Goal: Transaction & Acquisition: Purchase product/service

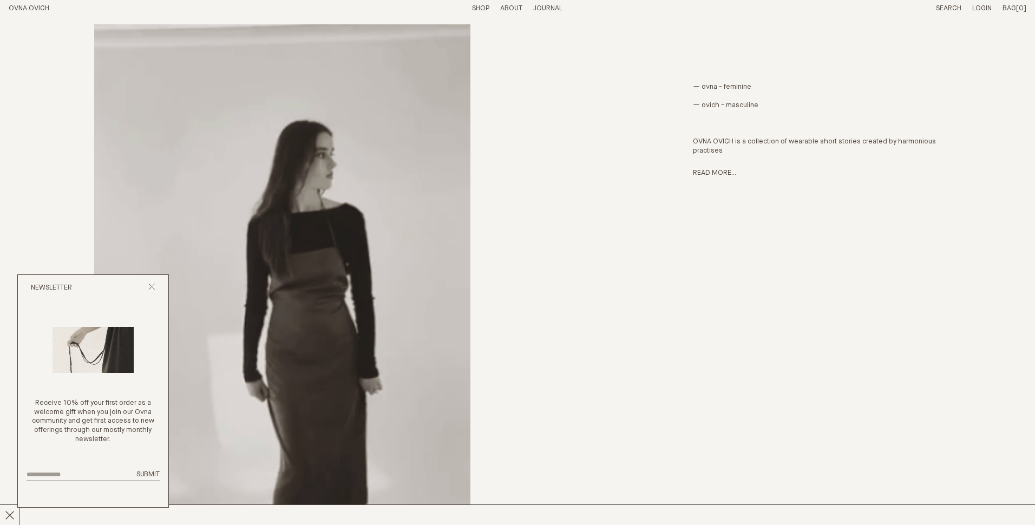
scroll to position [595, 0]
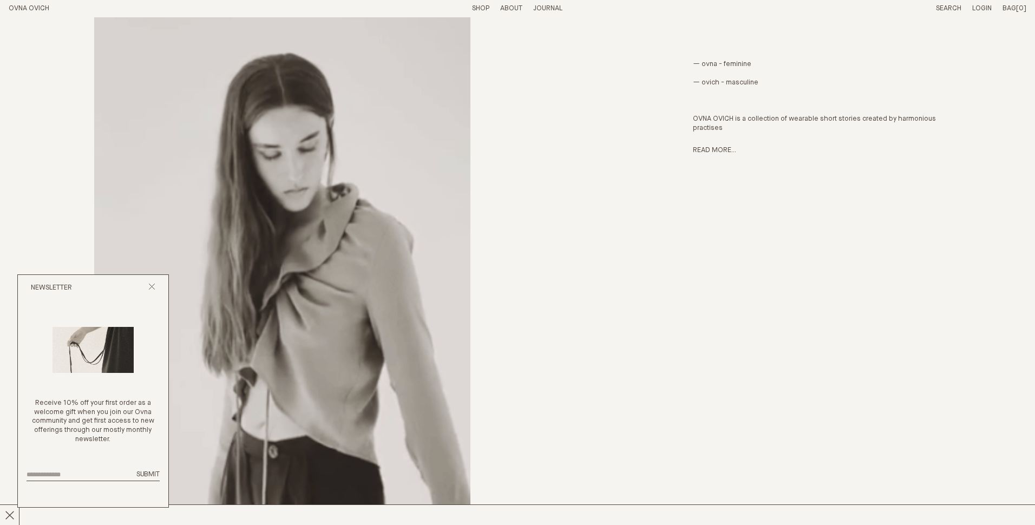
click at [155, 286] on div "Newsletter" at bounding box center [93, 288] width 150 height 26
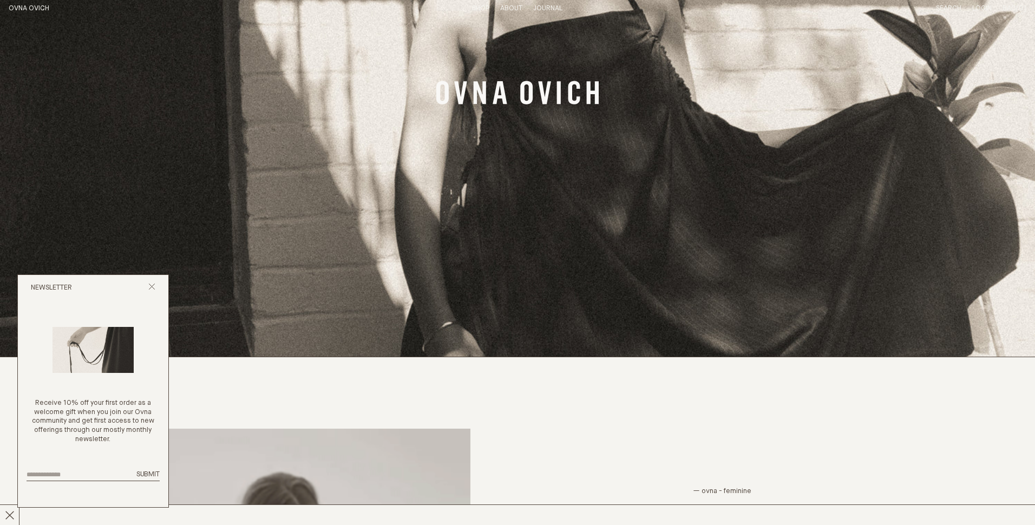
scroll to position [162, 0]
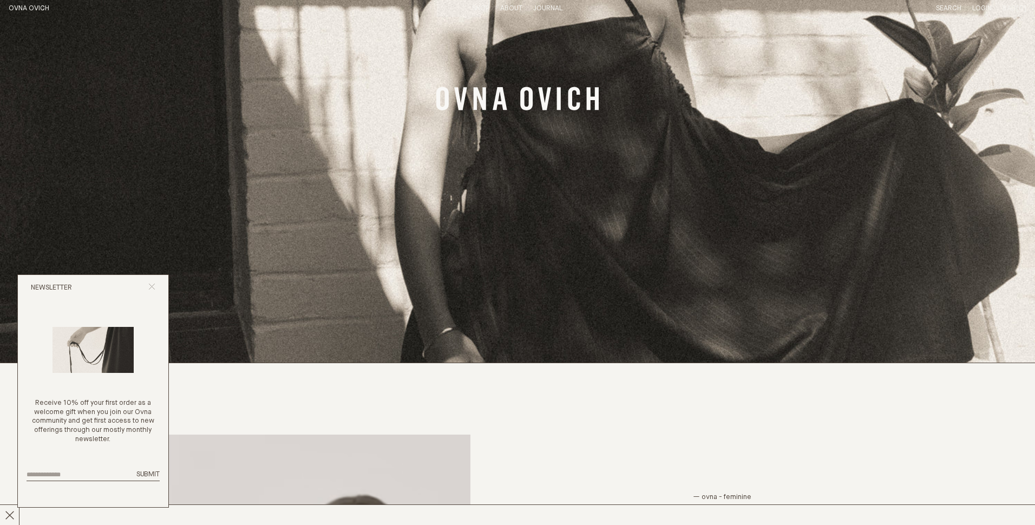
click at [153, 284] on icon "Close popup" at bounding box center [151, 286] width 7 height 7
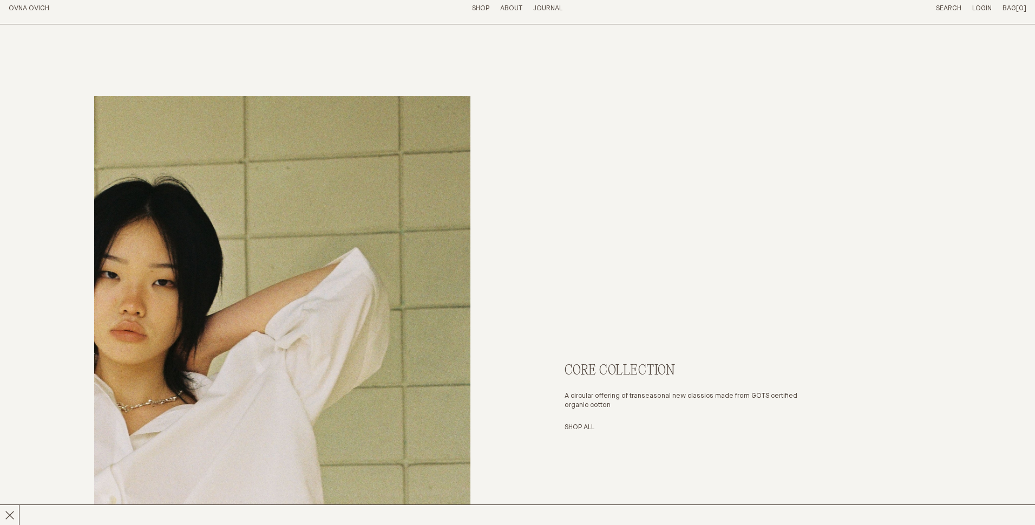
scroll to position [3789, 0]
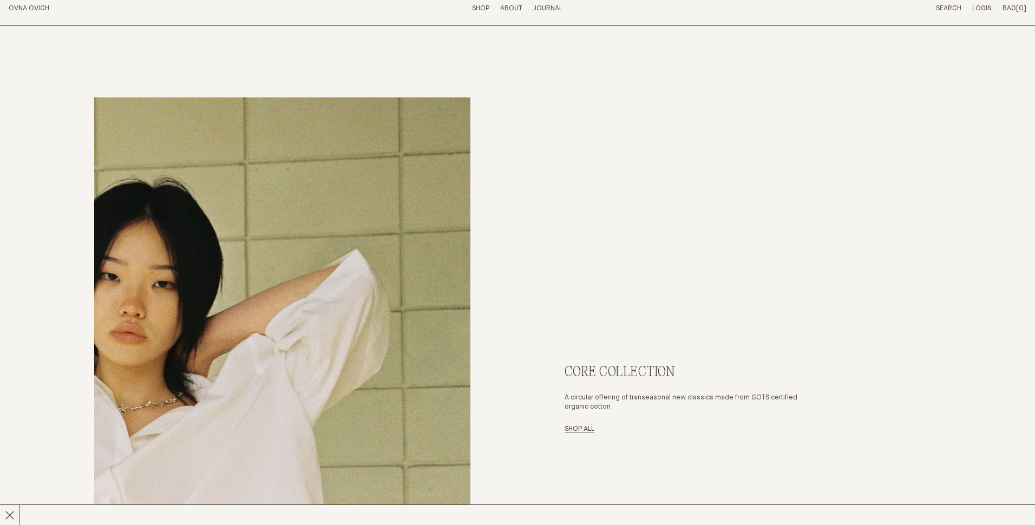
click at [583, 431] on link "Shop All" at bounding box center [580, 428] width 30 height 7
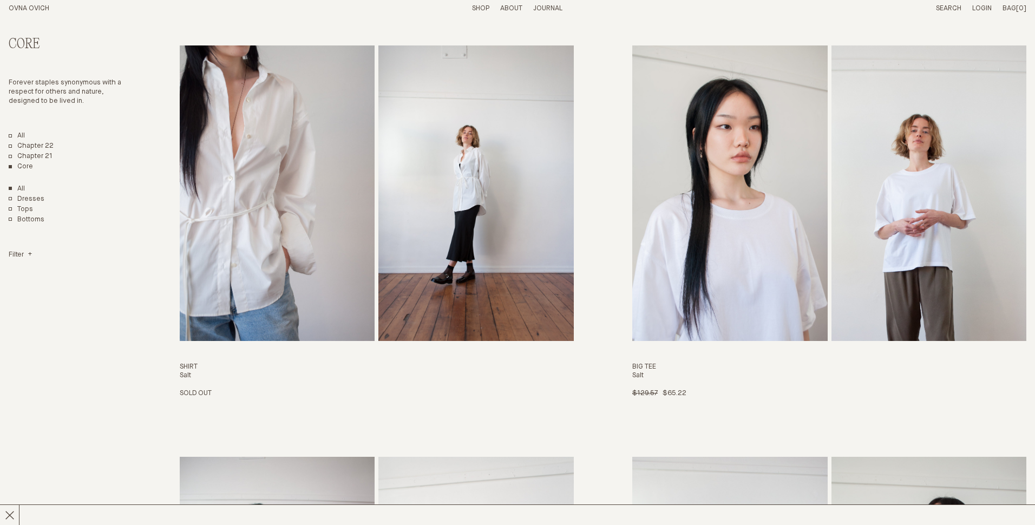
scroll to position [1786, 0]
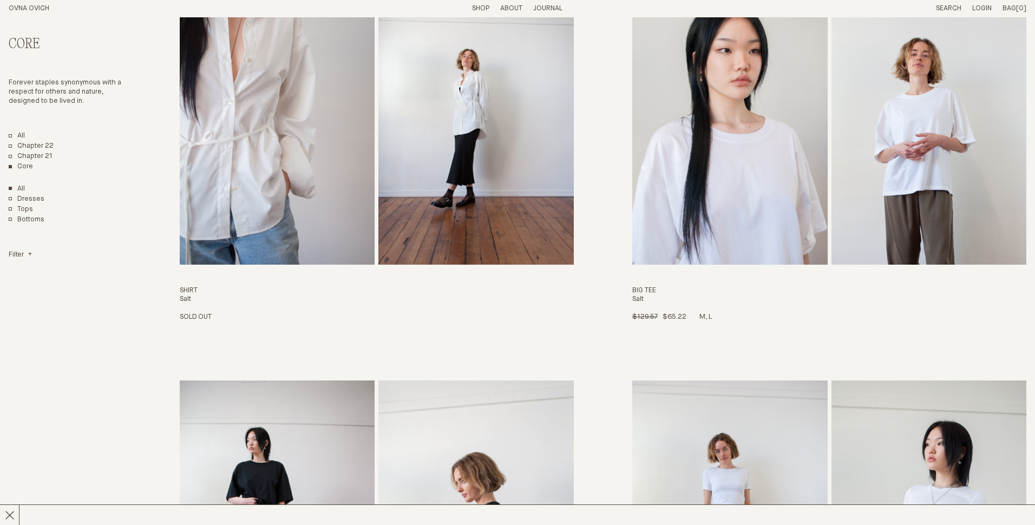
click at [692, 122] on img "Big Tee" at bounding box center [729, 117] width 195 height 296
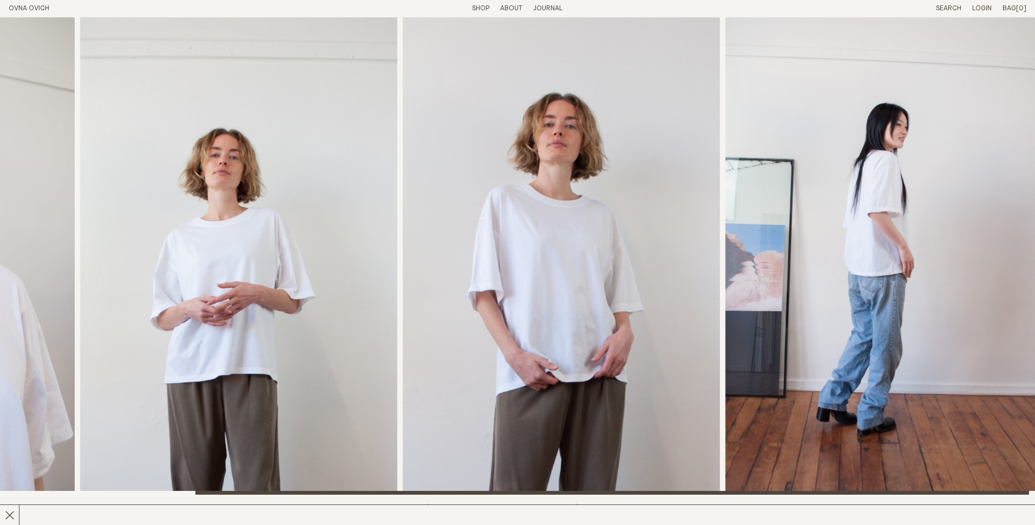
click at [271, 243] on div at bounding box center [274, 255] width 1035 height 477
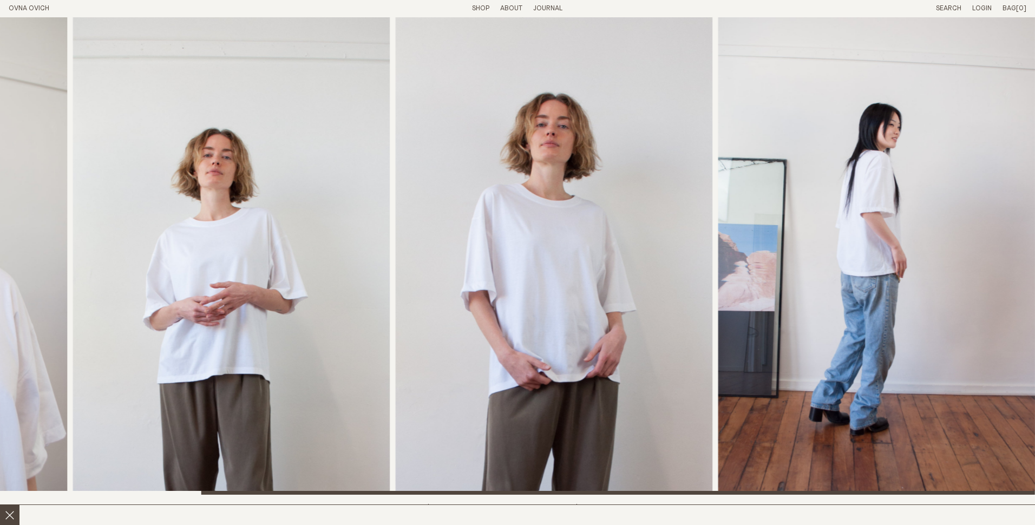
click at [8, 514] on icon at bounding box center [10, 515] width 10 height 10
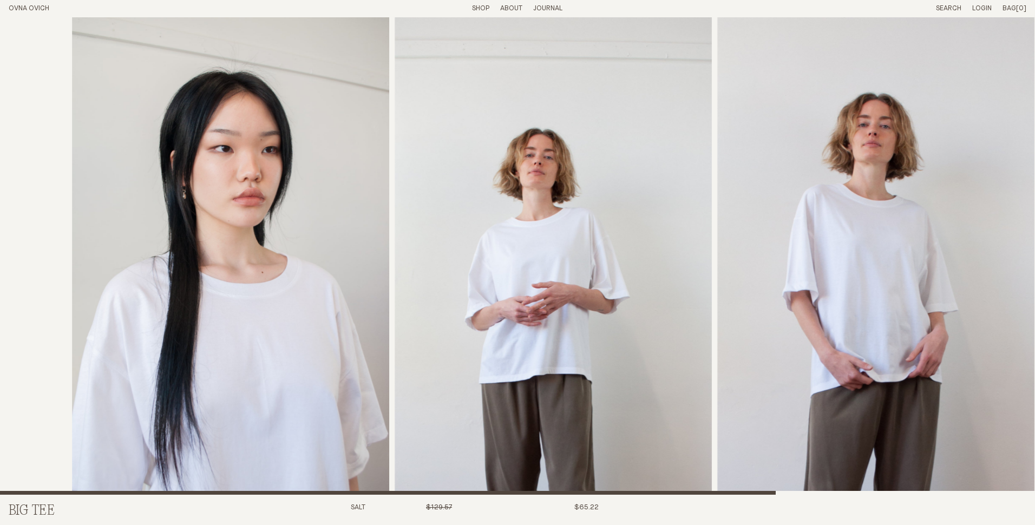
click at [749, 319] on div at bounding box center [589, 255] width 1035 height 477
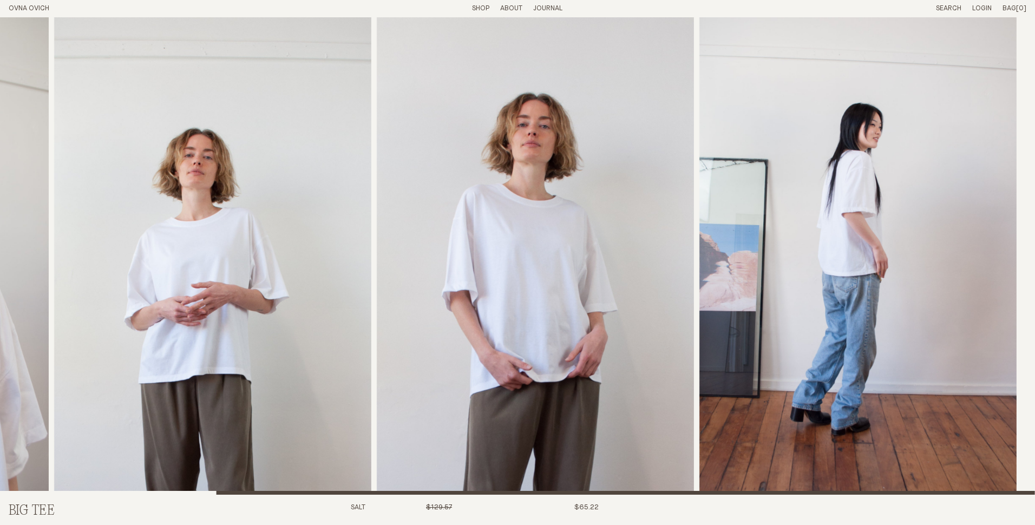
click at [149, 317] on img "2 / 4" at bounding box center [212, 255] width 317 height 477
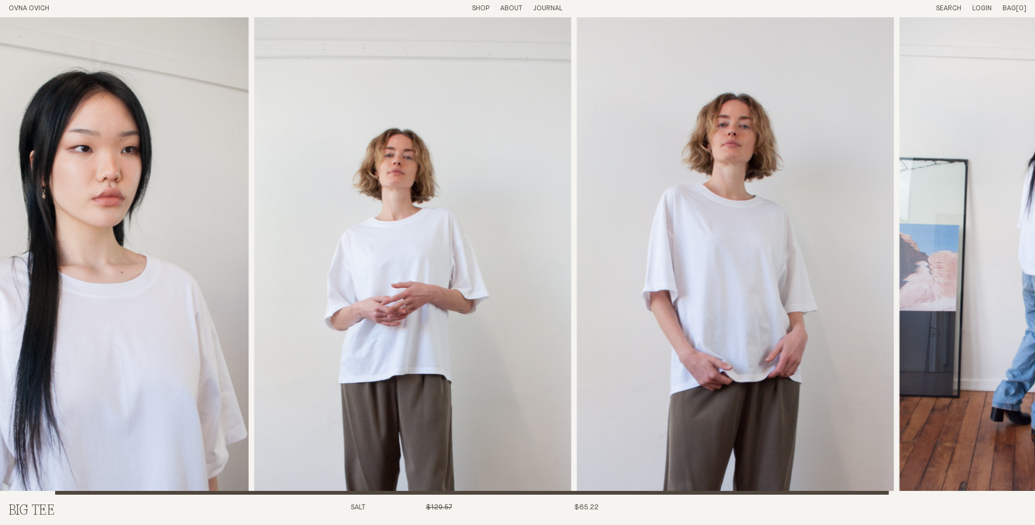
click at [761, 364] on div at bounding box center [449, 255] width 1035 height 477
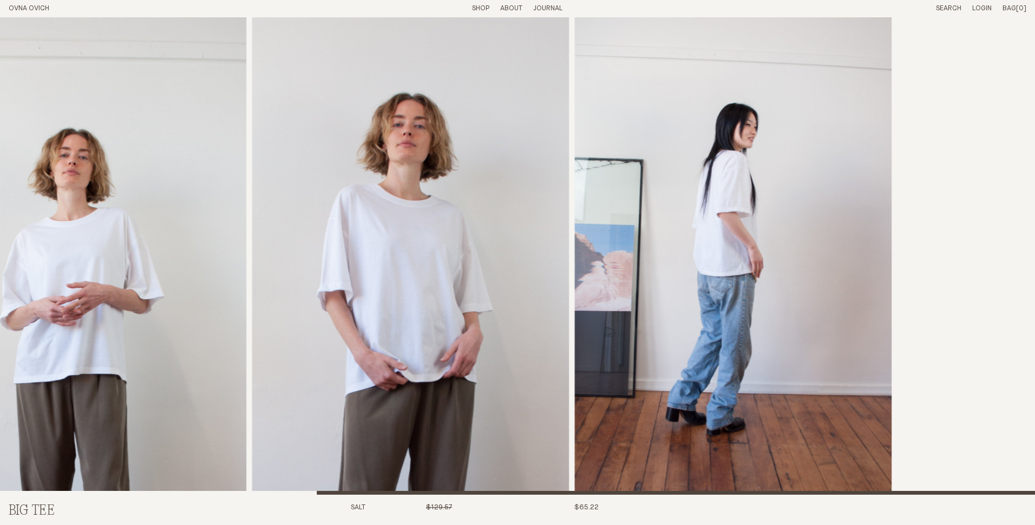
click at [189, 283] on div at bounding box center [124, 255] width 1035 height 477
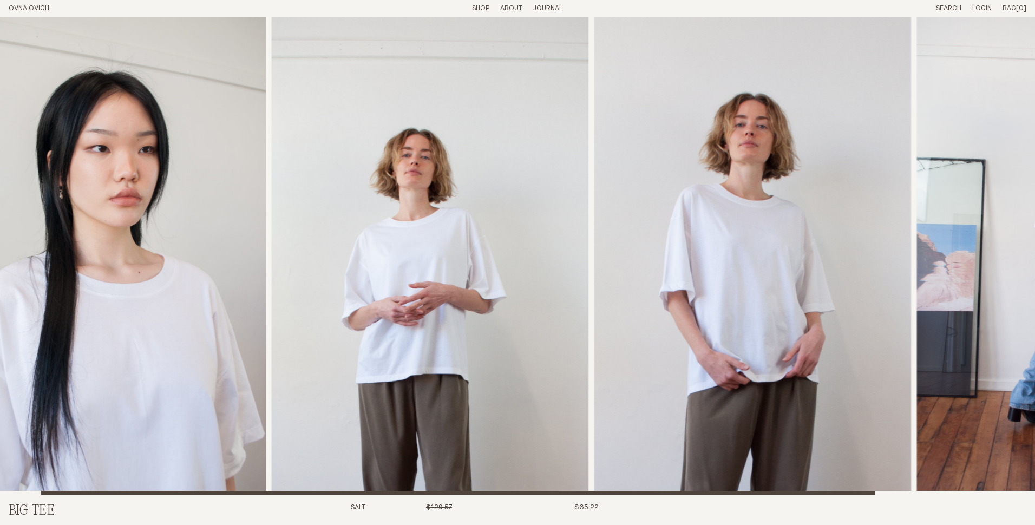
click at [535, 283] on img "2 / 4" at bounding box center [429, 255] width 317 height 477
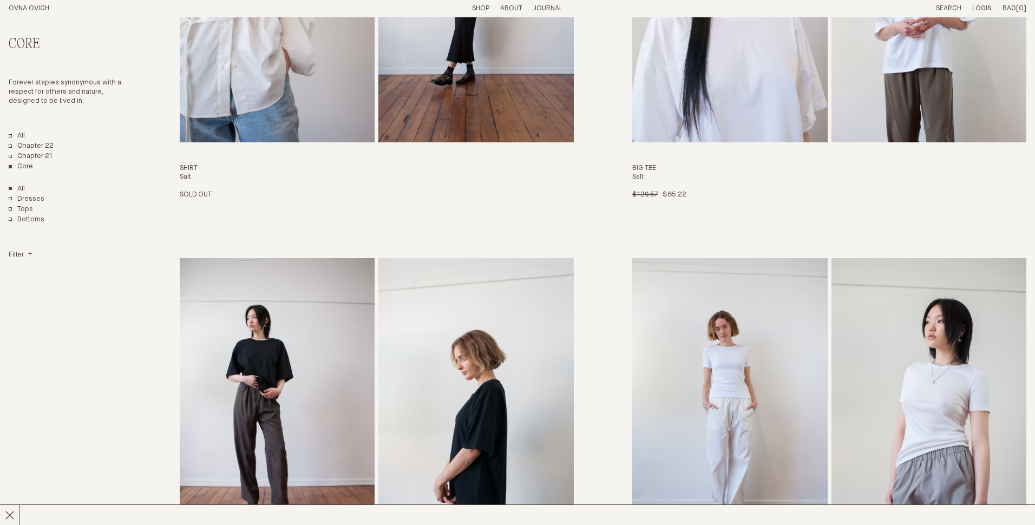
scroll to position [2003, 0]
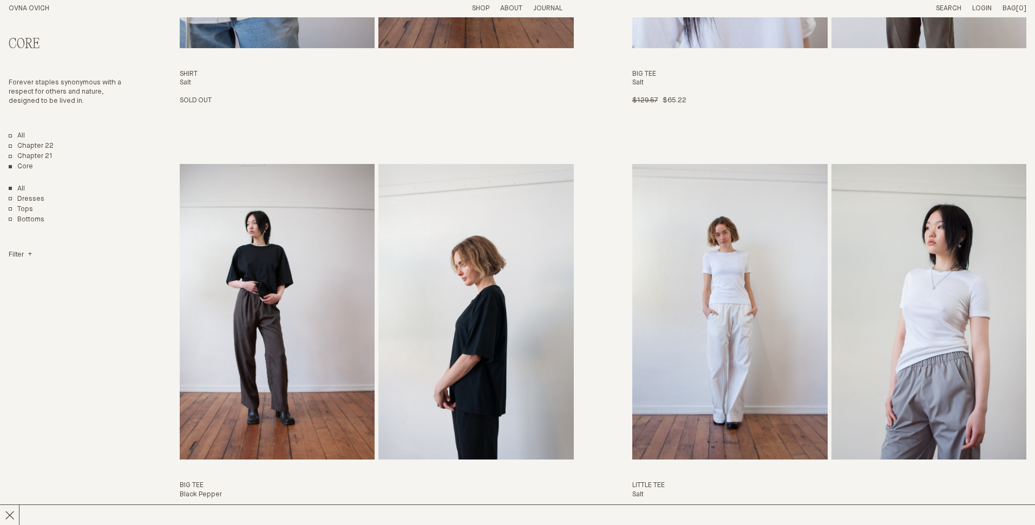
click at [899, 333] on img "Little Tee" at bounding box center [928, 312] width 195 height 296
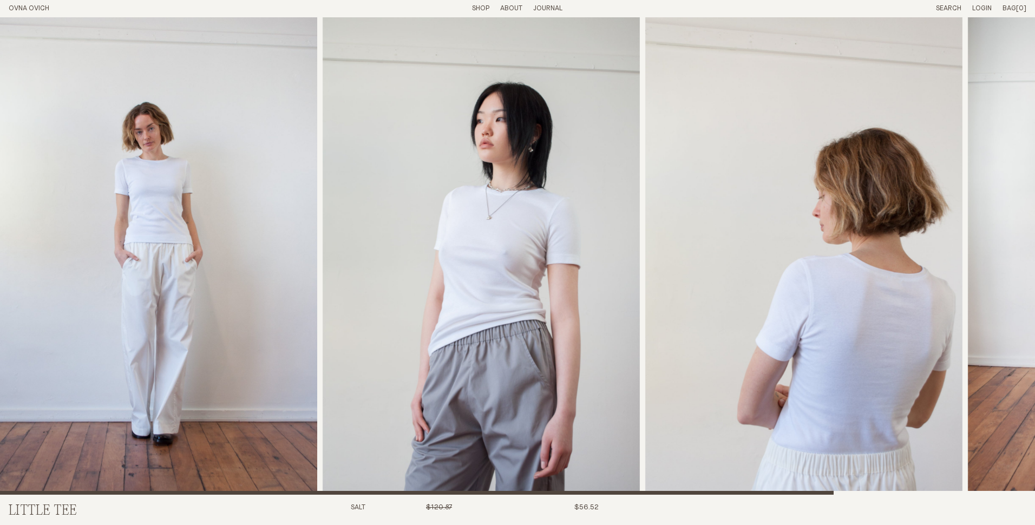
click at [453, 200] on img "2 / 4" at bounding box center [481, 255] width 317 height 477
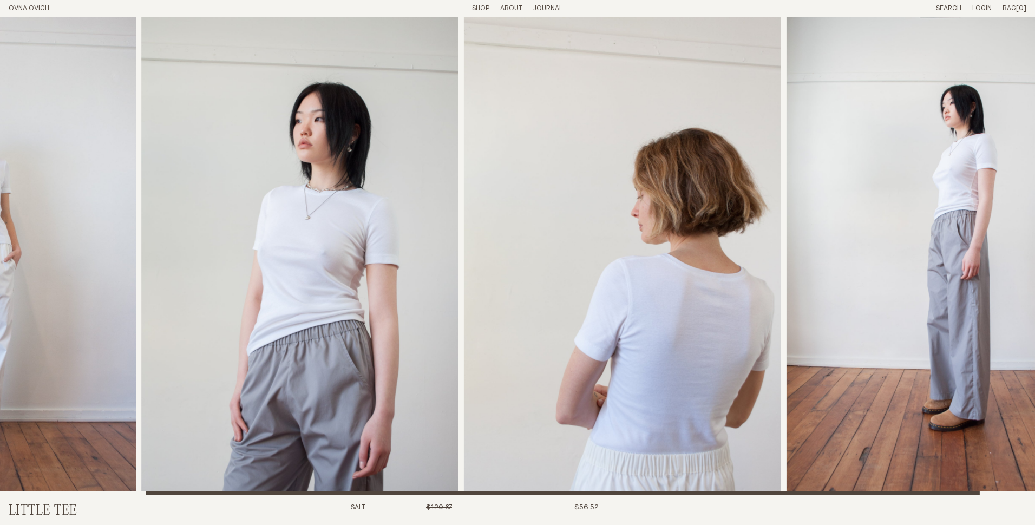
click at [259, 184] on div at bounding box center [336, 255] width 1035 height 477
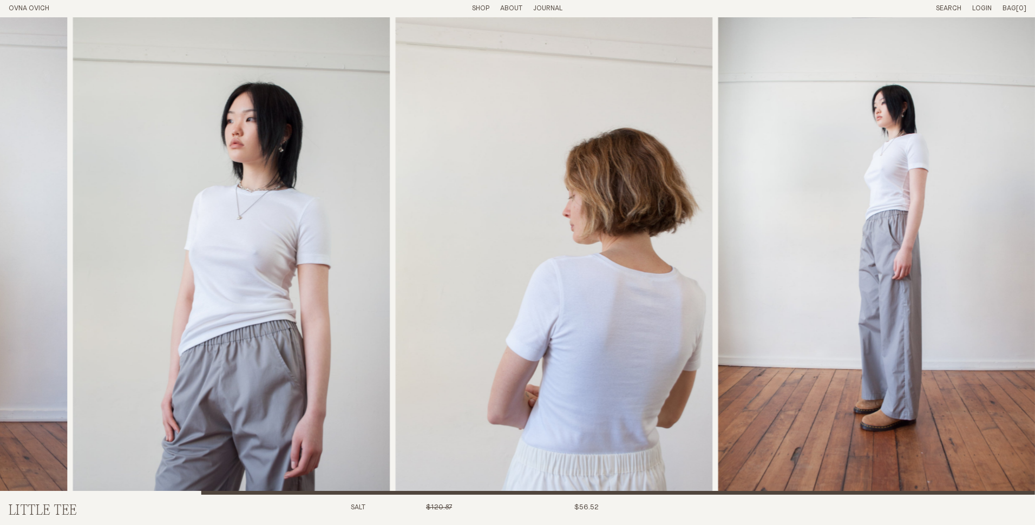
click at [631, 182] on img "3 / 4" at bounding box center [553, 255] width 317 height 477
click at [626, 181] on img "3 / 4" at bounding box center [553, 255] width 317 height 477
click at [625, 181] on img "3 / 4" at bounding box center [553, 255] width 317 height 477
click at [211, 135] on img "2 / 4" at bounding box center [231, 255] width 317 height 477
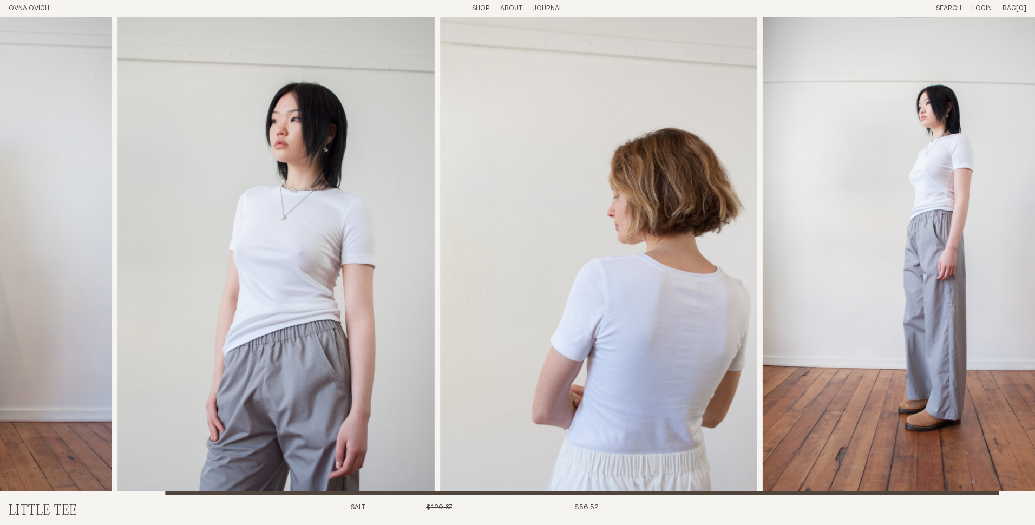
click at [293, 128] on img "2 / 4" at bounding box center [275, 255] width 317 height 477
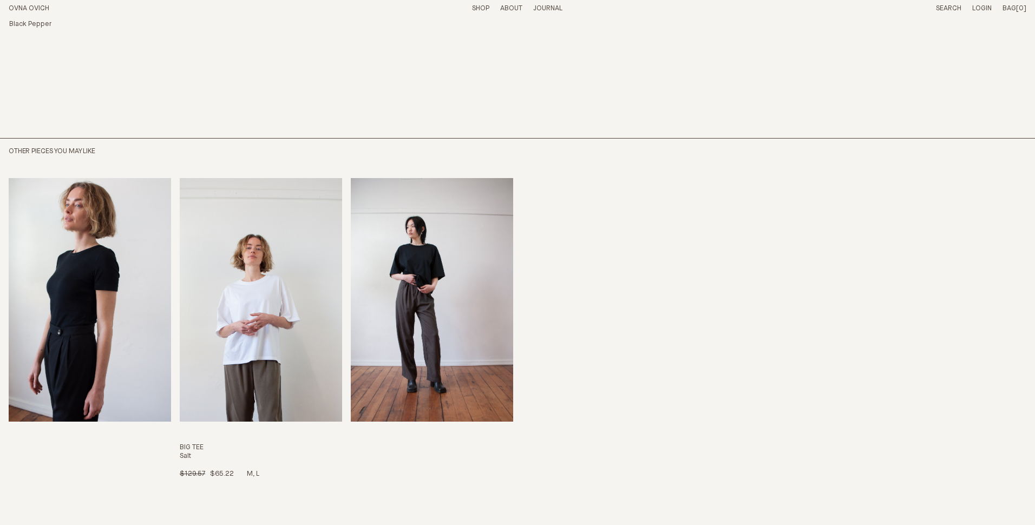
scroll to position [979, 0]
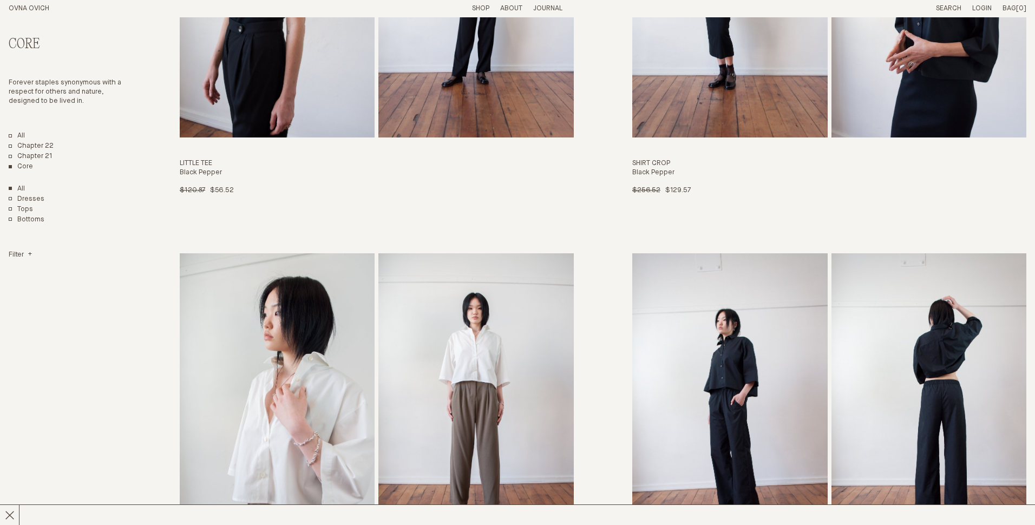
scroll to position [2923, 0]
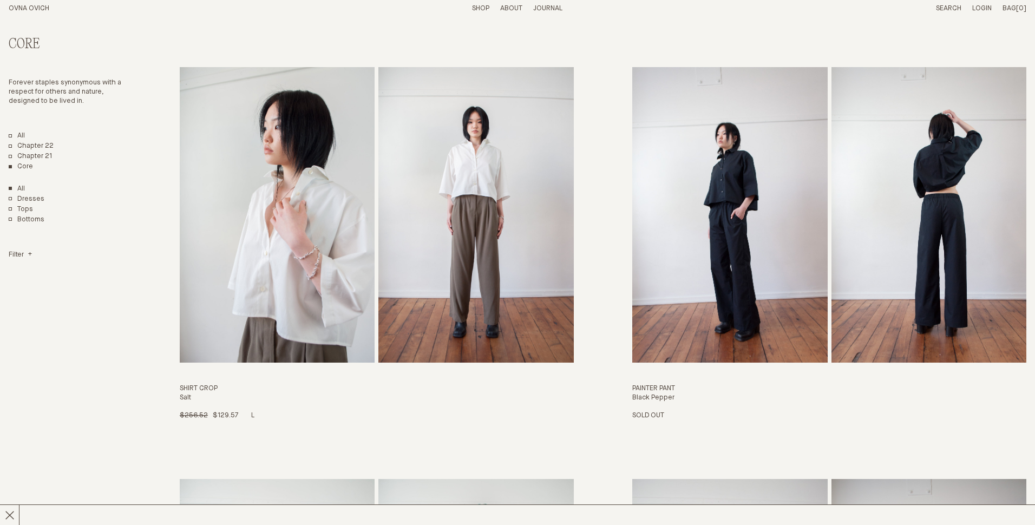
click at [376, 244] on div "Shirt Crop" at bounding box center [377, 215] width 394 height 296
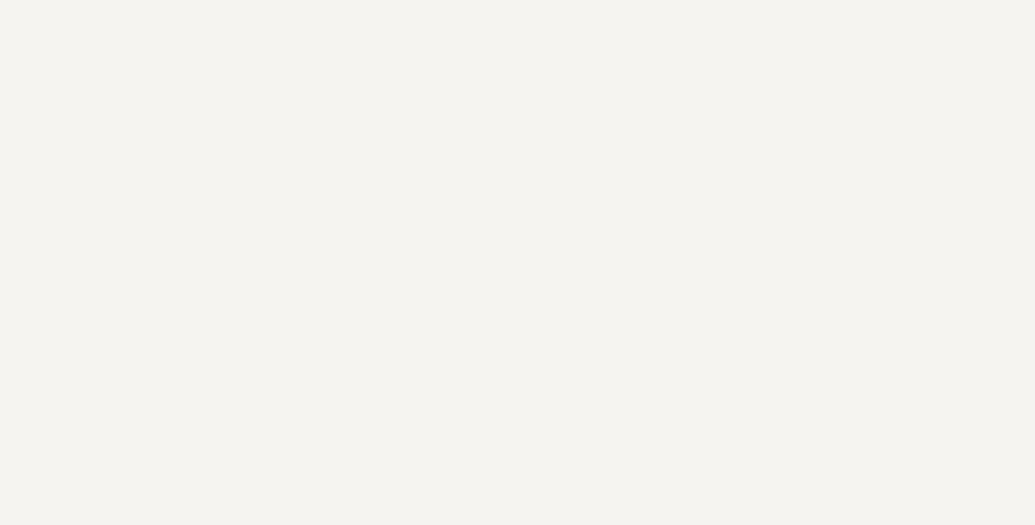
scroll to position [3356, 0]
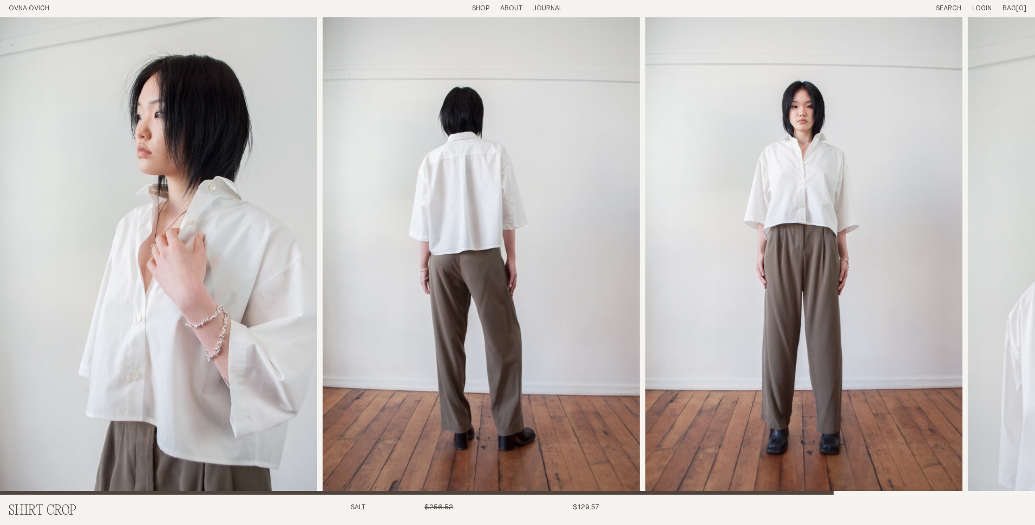
click at [323, 253] on img "2 / 4" at bounding box center [481, 255] width 317 height 477
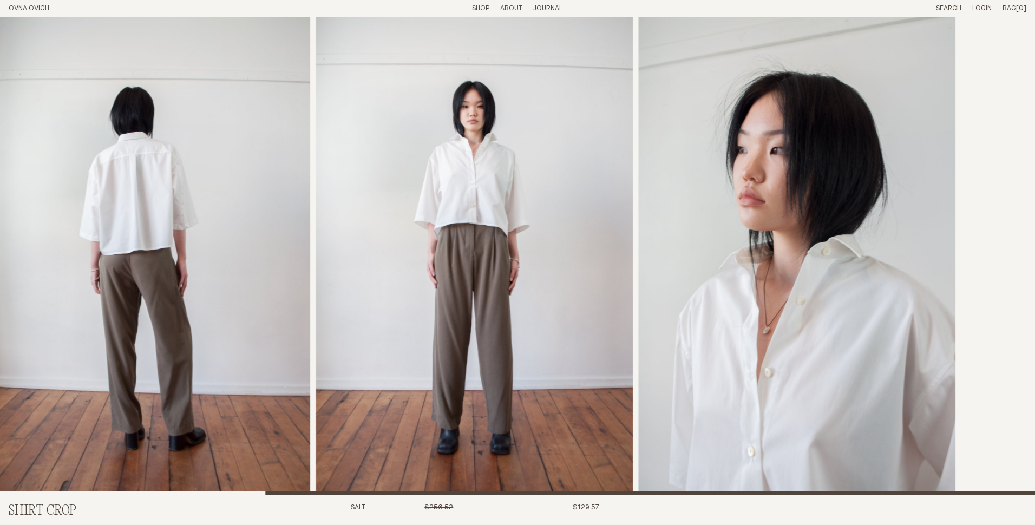
click at [501, 251] on div at bounding box center [187, 255] width 1035 height 477
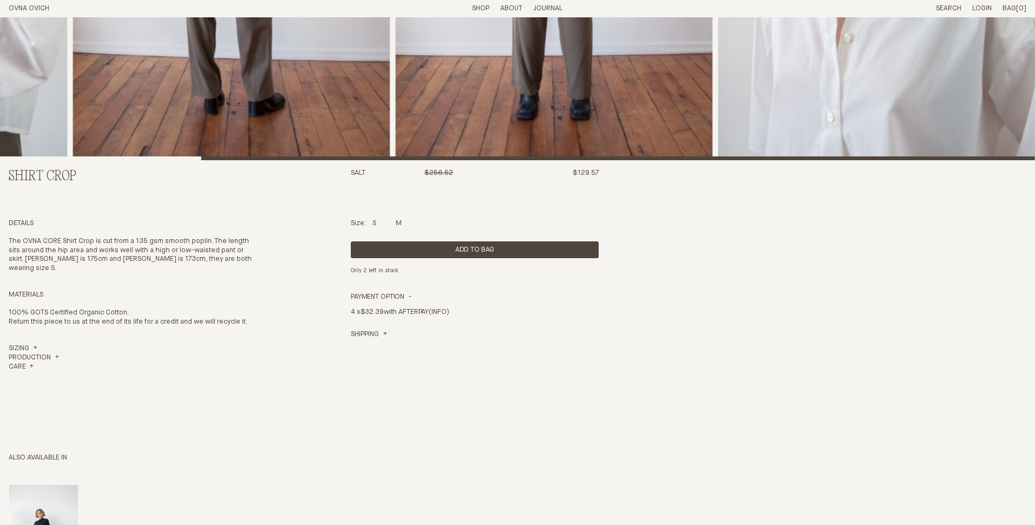
scroll to position [335, 0]
click at [329, 269] on div "Shirt Crop Salt $256.52 $129.57 Details The OVNA CORE Shirt Crop is cut from a …" at bounding box center [518, 198] width 1018 height 1032
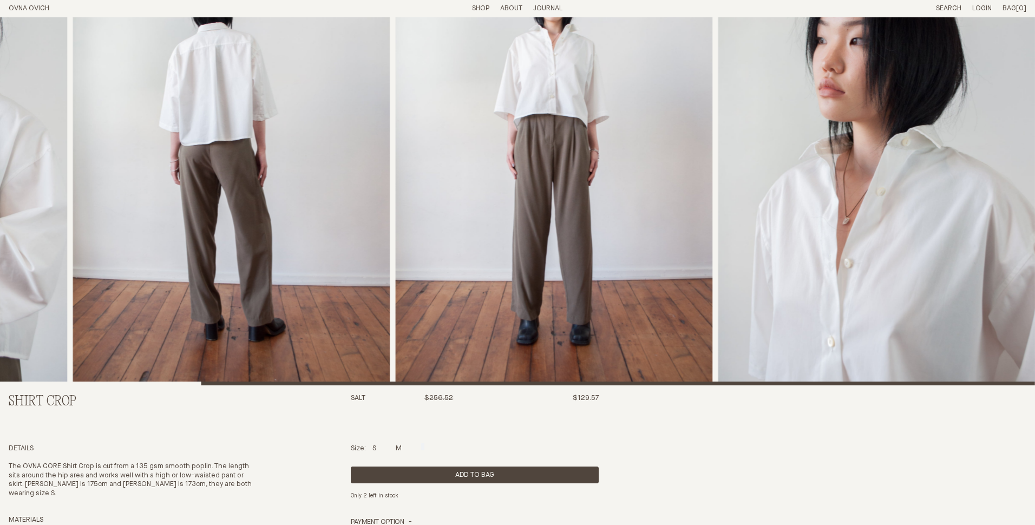
scroll to position [0, 0]
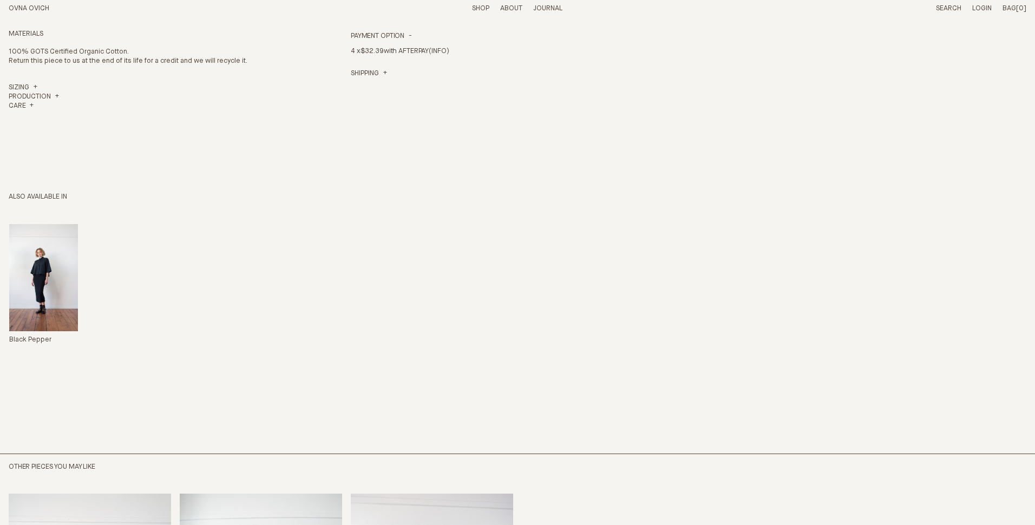
click at [329, 269] on div "Black Pepper" at bounding box center [304, 284] width 590 height 121
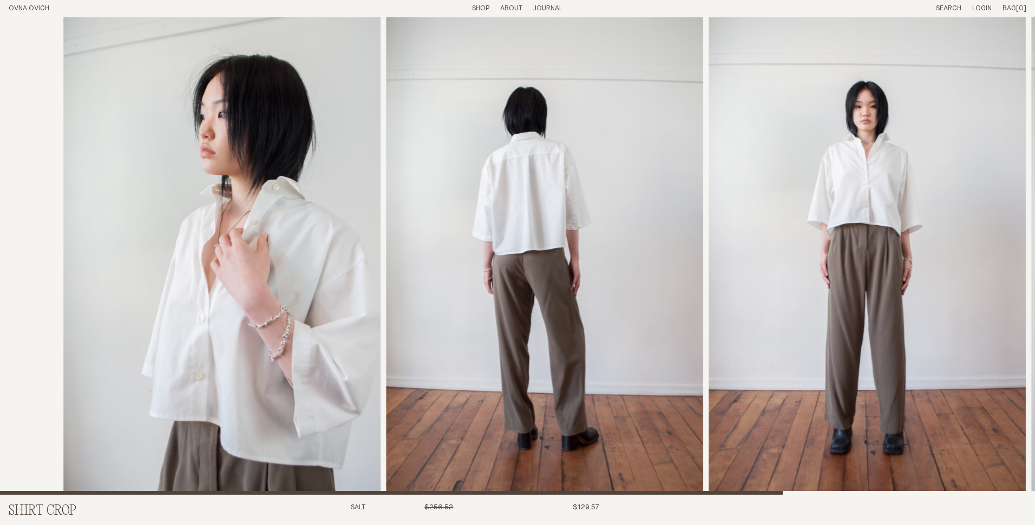
click at [703, 200] on img "2 / 4" at bounding box center [544, 255] width 317 height 477
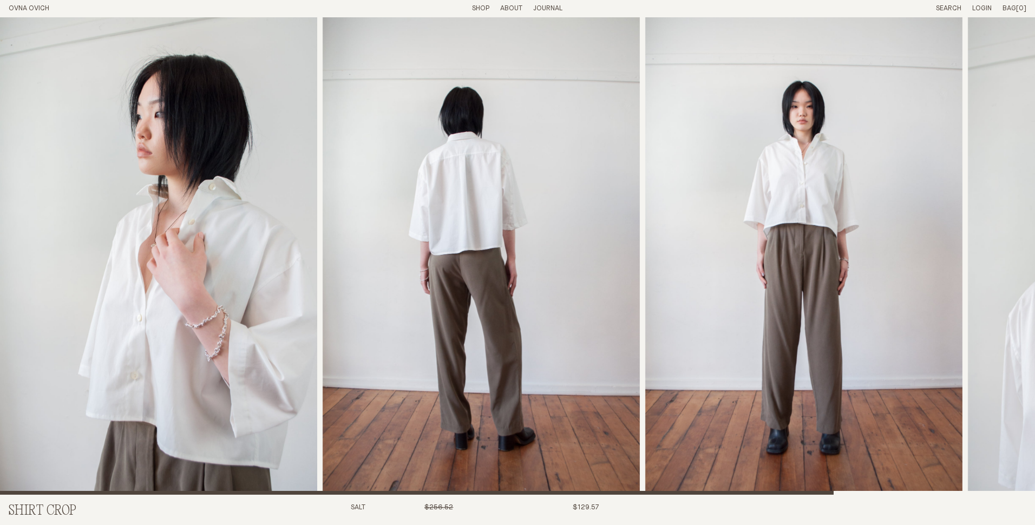
click at [480, 5] on link "Shop" at bounding box center [480, 8] width 17 height 7
